Goal: Task Accomplishment & Management: Use online tool/utility

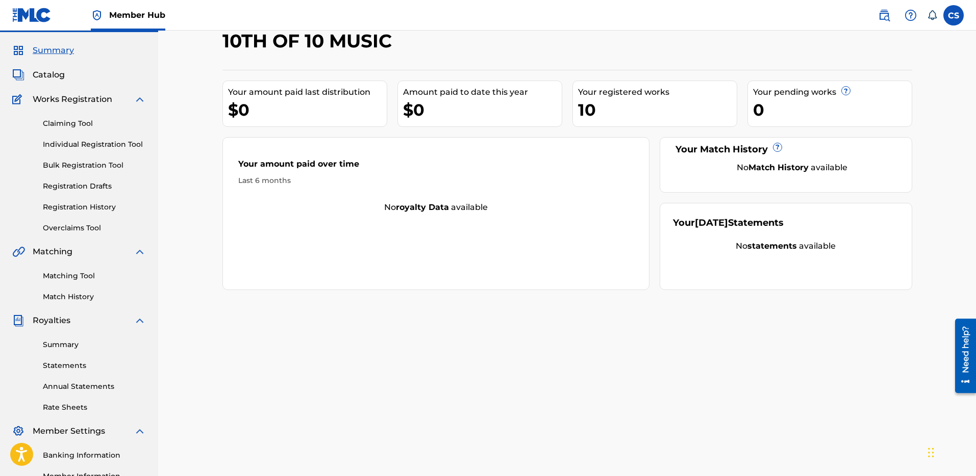
scroll to position [27, 0]
click at [596, 99] on div "10" at bounding box center [657, 109] width 159 height 23
click at [134, 146] on link "Individual Registration Tool" at bounding box center [94, 144] width 103 height 11
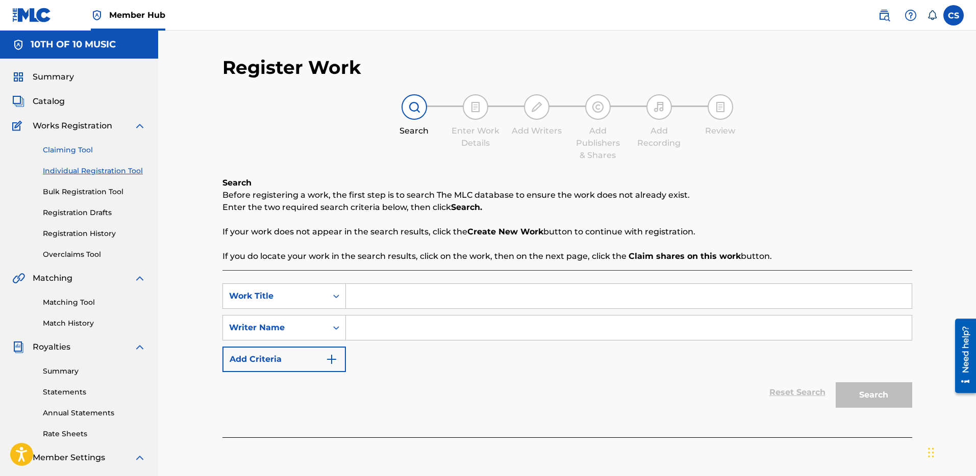
click at [81, 149] on link "Claiming Tool" at bounding box center [94, 150] width 103 height 11
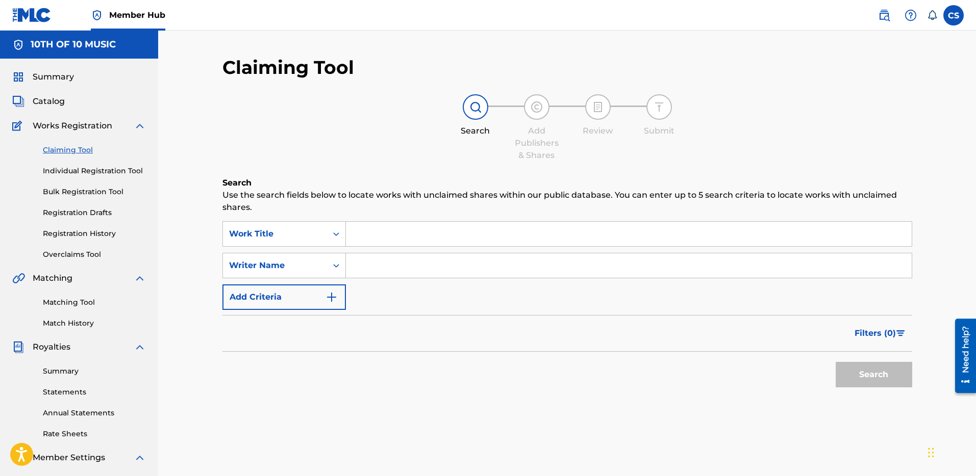
click at [398, 234] on input "Search Form" at bounding box center [629, 234] width 566 height 24
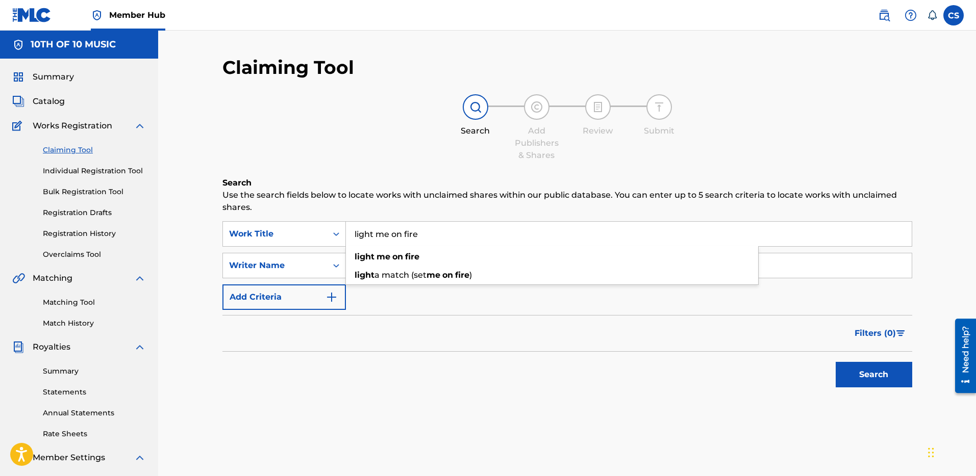
type input "light me on fire"
click at [836, 362] on button "Search" at bounding box center [874, 375] width 77 height 26
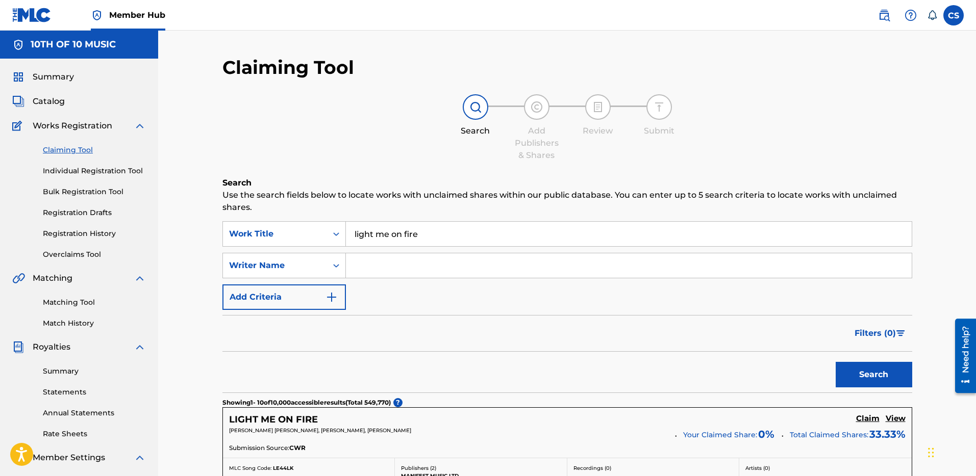
click at [375, 269] on input "Search Form" at bounding box center [629, 266] width 566 height 24
type input "[PERSON_NAME]"
click at [836, 362] on button "Search" at bounding box center [874, 375] width 77 height 26
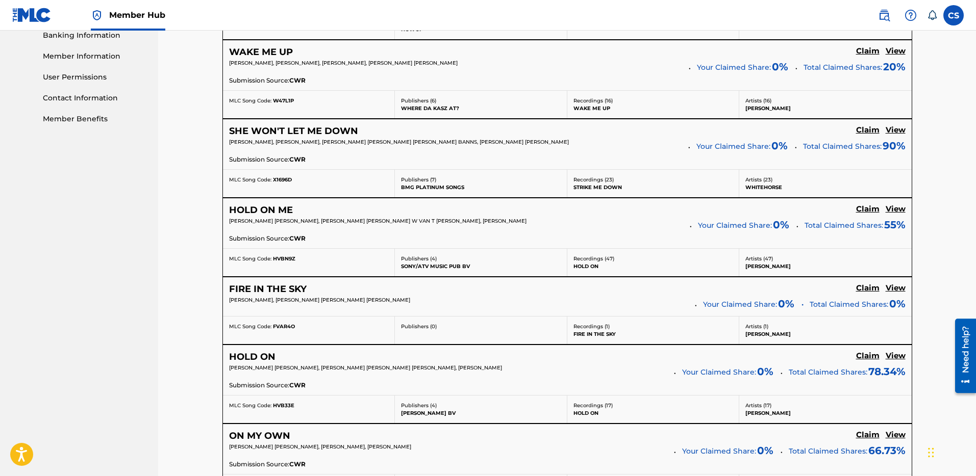
scroll to position [264, 0]
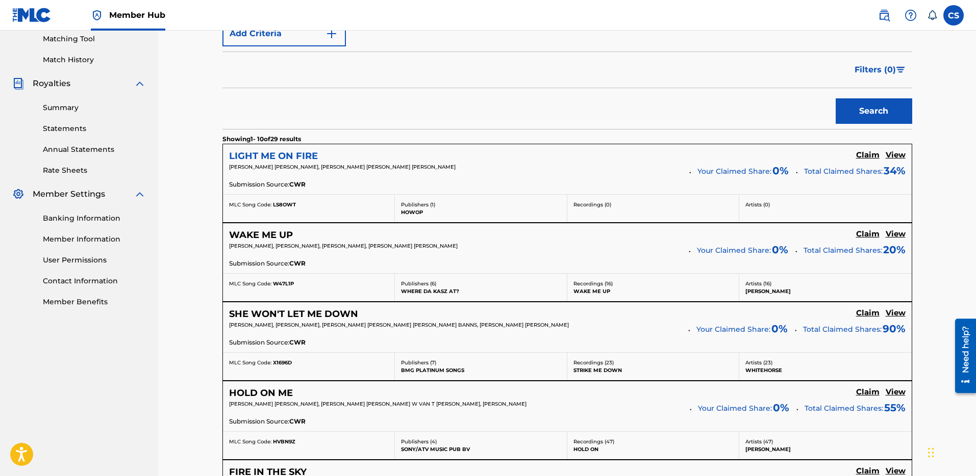
click at [293, 154] on h5 "LIGHT ME ON FIRE" at bounding box center [273, 156] width 89 height 12
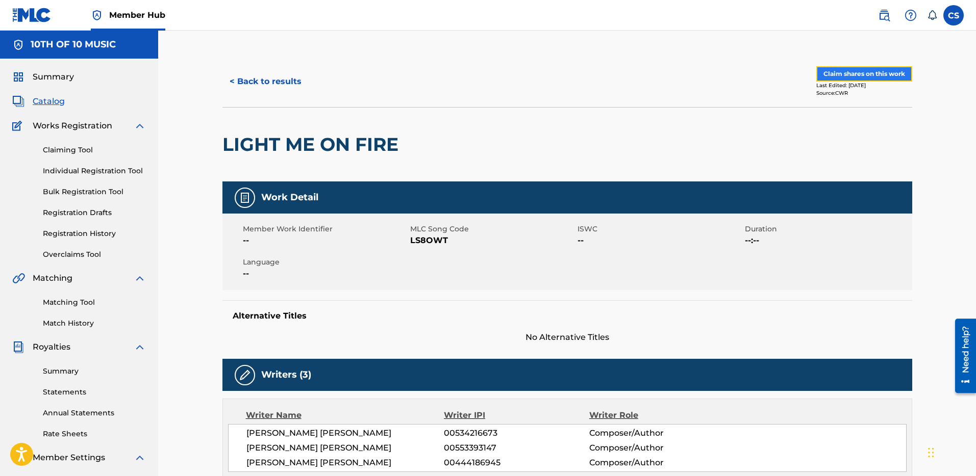
click at [826, 77] on button "Claim shares on this work" at bounding box center [864, 73] width 96 height 15
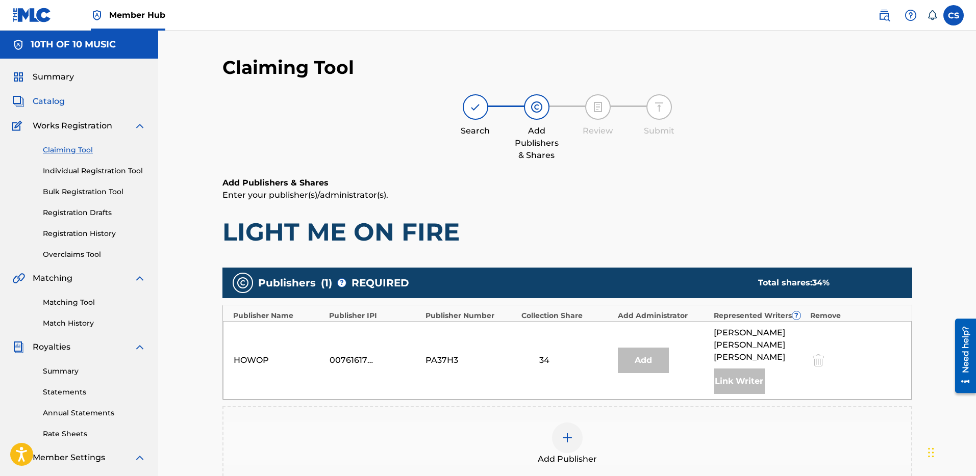
click at [61, 102] on span "Catalog" at bounding box center [49, 101] width 32 height 12
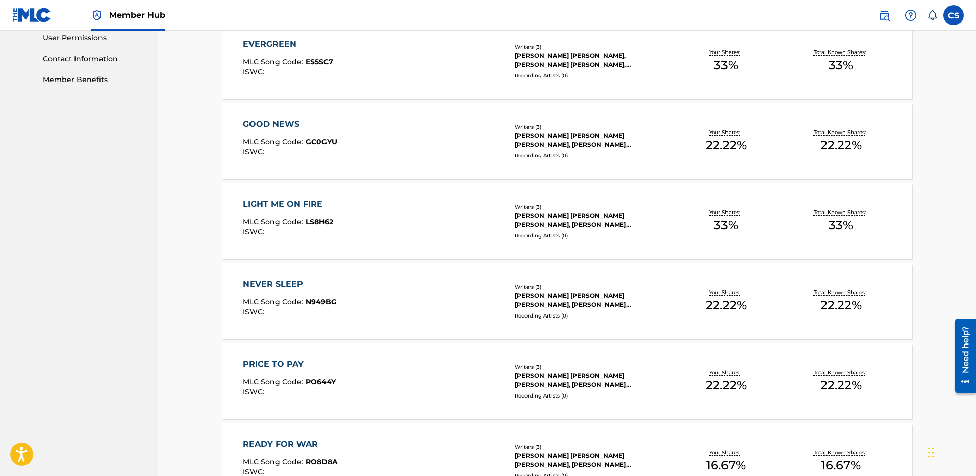
scroll to position [458, 0]
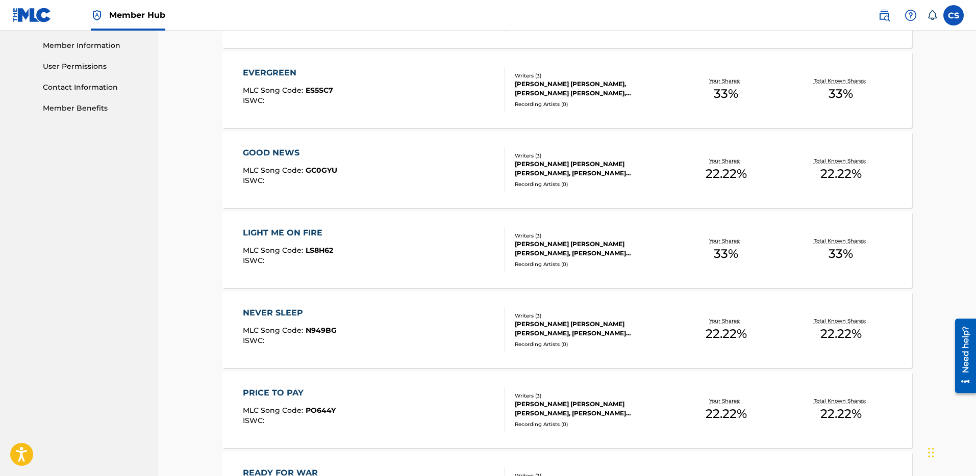
click at [289, 234] on div "LIGHT ME ON FIRE" at bounding box center [288, 233] width 90 height 12
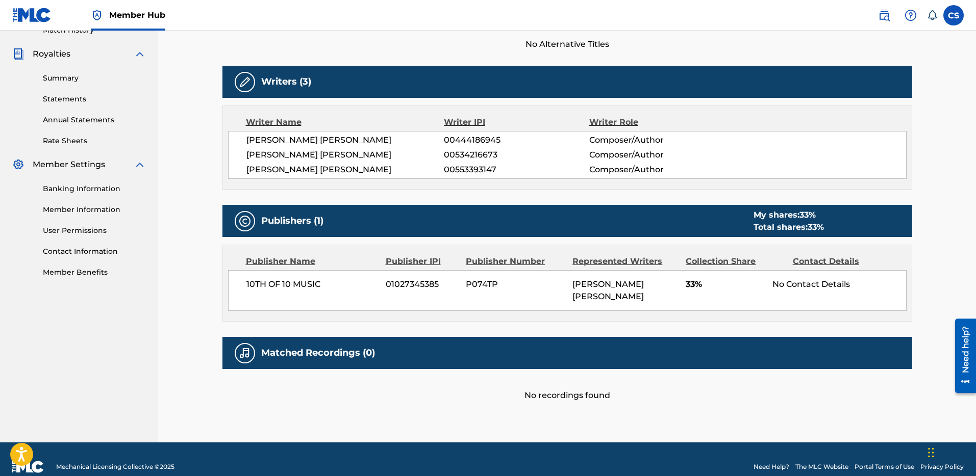
scroll to position [75, 0]
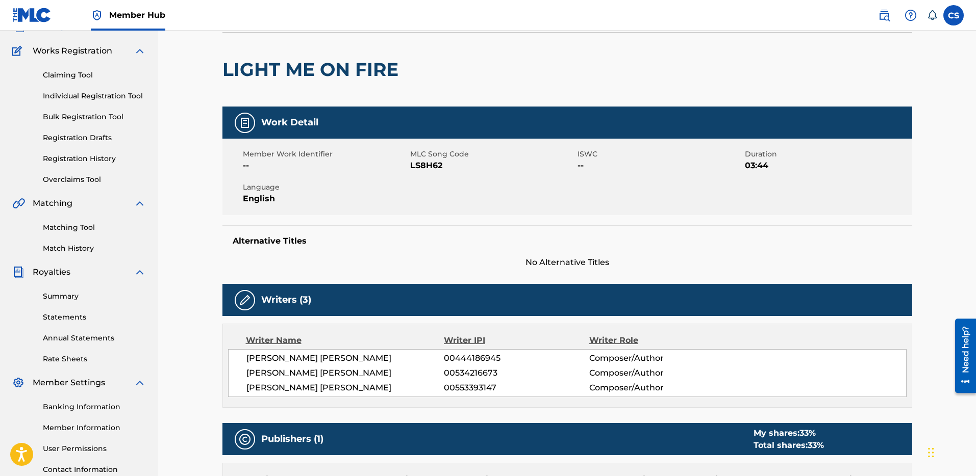
click at [457, 48] on div at bounding box center [482, 70] width 159 height 74
